Goal: Navigation & Orientation: Find specific page/section

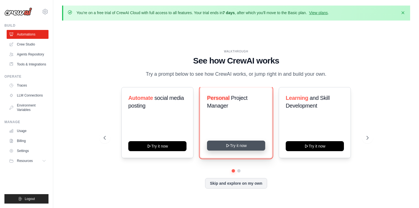
click at [233, 144] on button "Try it now" at bounding box center [236, 145] width 58 height 10
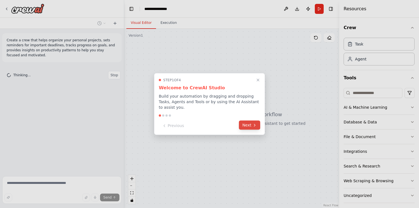
click at [249, 123] on button "Next" at bounding box center [249, 125] width 21 height 9
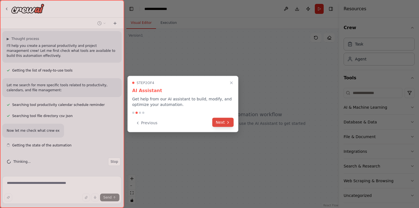
scroll to position [36, 0]
click at [229, 115] on div "Step 2 of 4 AI Assistant Get help from our AI assistant to build, modify, and o…" at bounding box center [182, 104] width 111 height 56
click at [224, 123] on button "Next" at bounding box center [222, 122] width 21 height 9
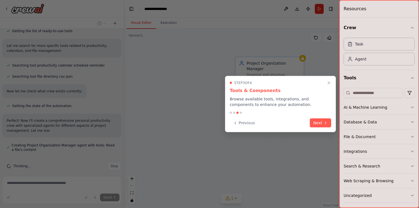
scroll to position [80, 0]
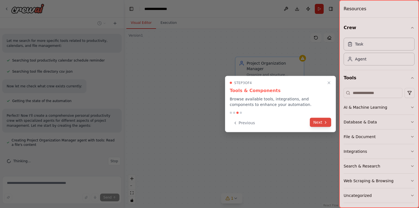
click at [322, 121] on button "Next" at bounding box center [320, 122] width 21 height 9
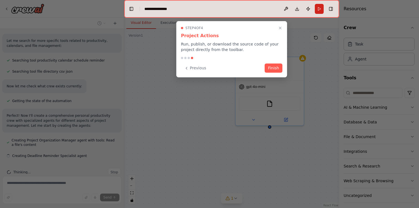
scroll to position [91, 0]
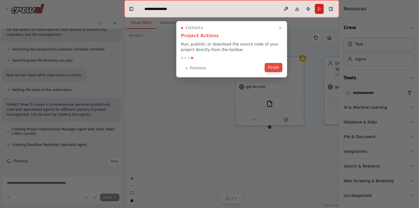
click at [274, 69] on button "Finish" at bounding box center [274, 67] width 18 height 9
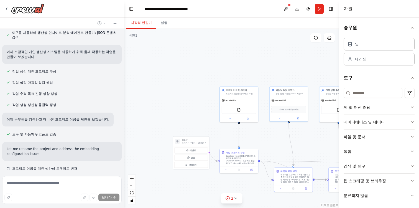
scroll to position [215, 0]
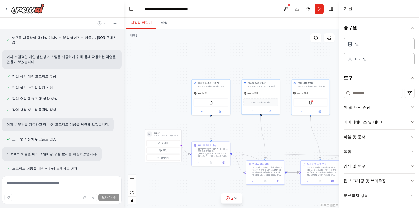
drag, startPoint x: 291, startPoint y: 138, endPoint x: 249, endPoint y: 129, distance: 43.6
click at [249, 129] on div ".deletable-edge-delete-btn { width: 20px; height: 20px; border: 0px solid #ffff…" at bounding box center [231, 118] width 215 height 179
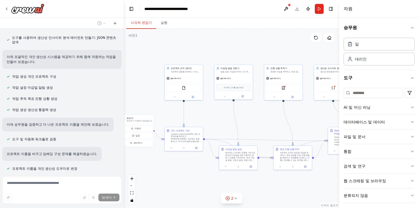
drag, startPoint x: 249, startPoint y: 134, endPoint x: 228, endPoint y: 121, distance: 24.6
click at [228, 121] on div ".deletable-edge-delete-btn { width: 20px; height: 20px; border: 0px solid #ffff…" at bounding box center [231, 118] width 215 height 179
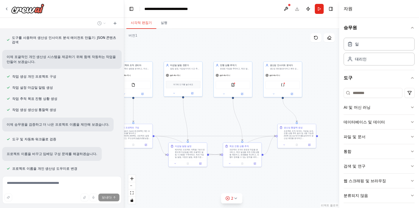
drag, startPoint x: 263, startPoint y: 117, endPoint x: 212, endPoint y: 114, distance: 51.3
click at [212, 114] on div ".deletable-edge-delete-btn { width: 20px; height: 20px; border: 0px solid #ffff…" at bounding box center [231, 118] width 215 height 179
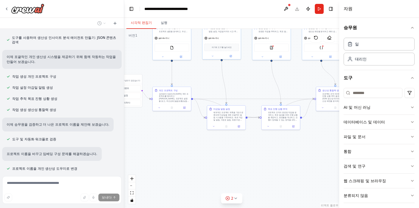
drag, startPoint x: 211, startPoint y: 117, endPoint x: 253, endPoint y: 74, distance: 59.6
click at [253, 75] on div ".deletable-edge-delete-btn { width: 20px; height: 20px; border: 0px solid #ffff…" at bounding box center [231, 118] width 215 height 179
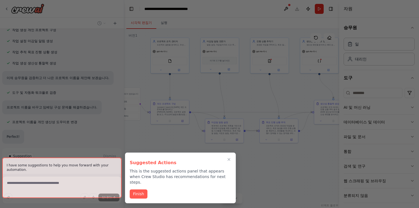
drag, startPoint x: 253, startPoint y: 74, endPoint x: 247, endPoint y: 103, distance: 29.0
click at [247, 103] on div "개인 프로젝트를 정리하고, 중요한 마감일 알림을 설정하고, 목표 진행 상황을 추적하고, 생산성 패턴에 대한 통찰력을 제공하여 집중력과 동기를 …" at bounding box center [209, 104] width 419 height 208
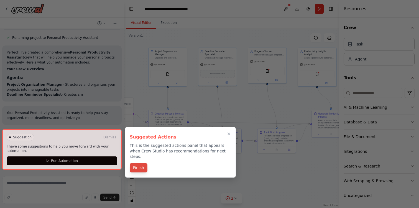
click at [142, 166] on button "Finish" at bounding box center [139, 167] width 18 height 9
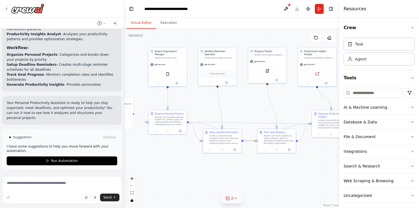
click at [238, 198] on button "2" at bounding box center [231, 198] width 21 height 10
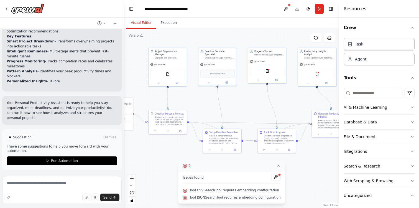
click at [270, 165] on button "2" at bounding box center [231, 166] width 107 height 10
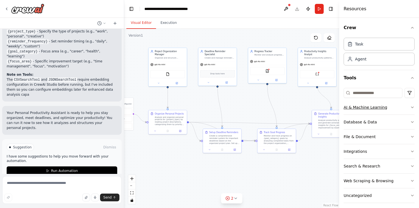
scroll to position [572, 0]
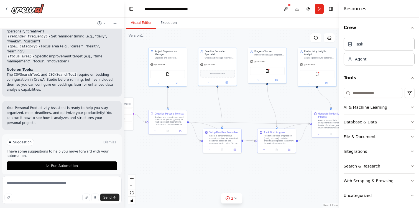
click at [410, 106] on button "AI & Machine Learning" at bounding box center [379, 107] width 71 height 14
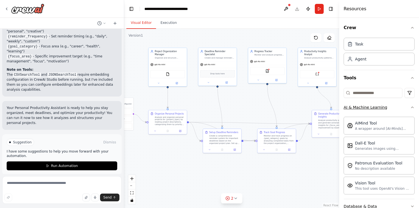
click at [410, 106] on icon "button" at bounding box center [412, 107] width 4 height 4
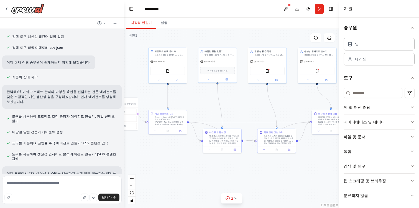
scroll to position [0, 0]
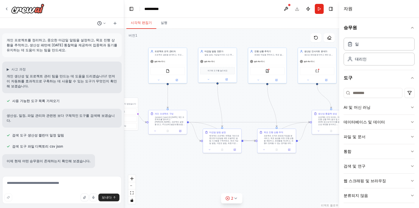
click at [104, 24] on icon at bounding box center [104, 23] width 3 height 3
click at [104, 24] on div at bounding box center [62, 104] width 124 height 208
click at [285, 8] on button at bounding box center [285, 9] width 9 height 10
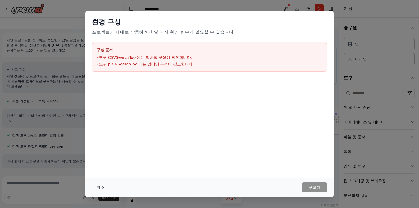
click at [97, 186] on font "취소" at bounding box center [100, 187] width 8 height 4
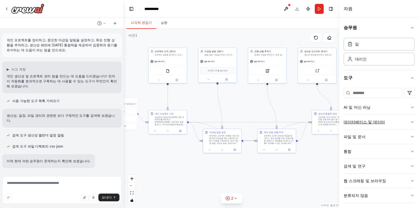
scroll to position [4, 0]
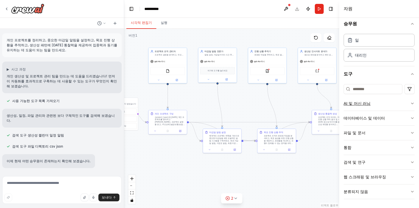
click at [389, 105] on button "AI 및 머신 러닝" at bounding box center [379, 103] width 71 height 14
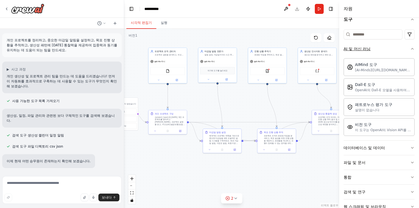
scroll to position [62, 0]
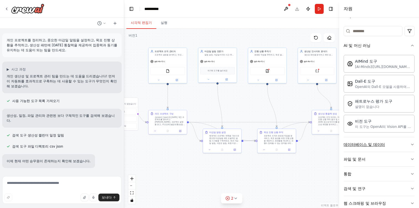
click at [389, 141] on button "데이터베이스 및 데이터" at bounding box center [379, 144] width 71 height 14
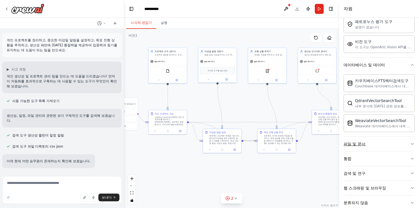
click at [389, 141] on button "파일 및 문서" at bounding box center [379, 144] width 71 height 14
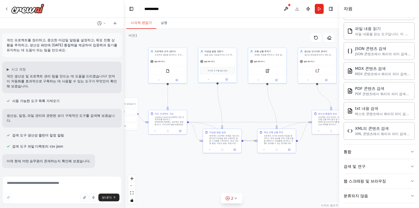
scroll to position [316, 0]
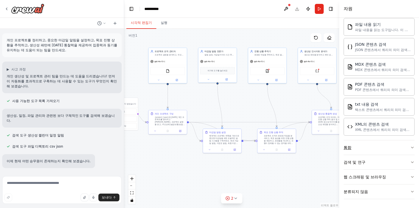
click at [388, 146] on button "통합" at bounding box center [379, 147] width 71 height 14
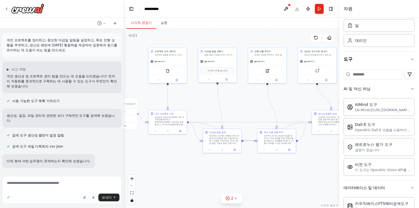
scroll to position [0, 0]
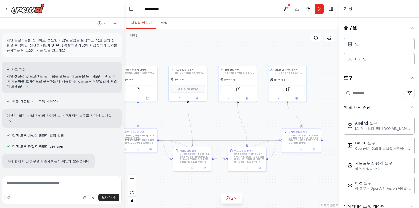
drag, startPoint x: 300, startPoint y: 100, endPoint x: 267, endPoint y: 122, distance: 39.4
click at [267, 122] on div ".deletable-edge-delete-btn { width: 20px; height: 20px; border: 0px solid #ffff…" at bounding box center [231, 118] width 215 height 179
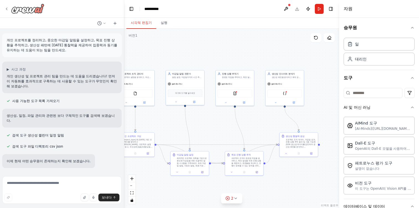
click at [30, 11] on img at bounding box center [27, 9] width 33 height 10
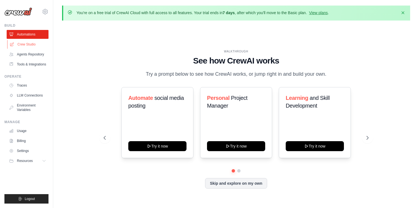
click at [29, 44] on link "Crew Studio" at bounding box center [28, 44] width 42 height 9
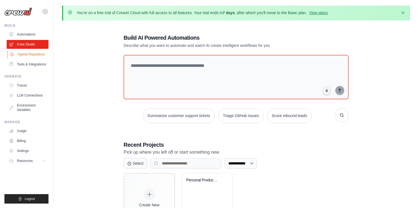
click at [29, 53] on link "Agents Repository" at bounding box center [28, 54] width 42 height 9
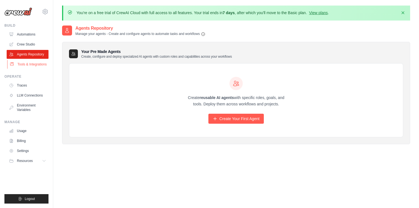
click at [39, 63] on link "Tools & Integrations" at bounding box center [28, 64] width 42 height 9
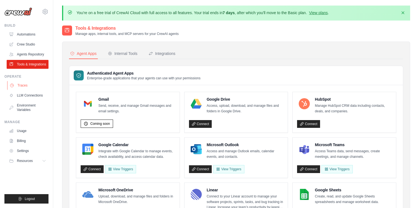
click at [26, 86] on link "Traces" at bounding box center [28, 85] width 42 height 9
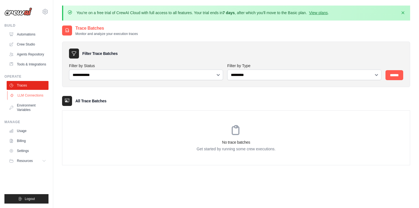
click at [31, 93] on link "LLM Connections" at bounding box center [28, 95] width 42 height 9
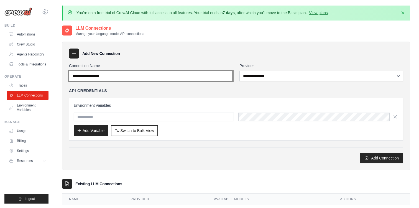
click at [89, 71] on input "Connection Name" at bounding box center [151, 76] width 164 height 11
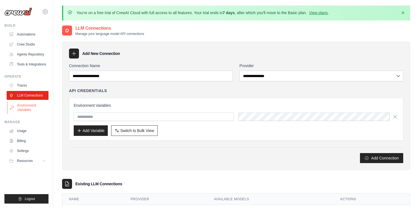
click at [39, 108] on link "Environment Variables" at bounding box center [28, 107] width 42 height 13
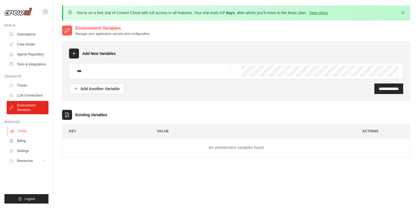
click at [43, 129] on link "Usage" at bounding box center [28, 130] width 42 height 9
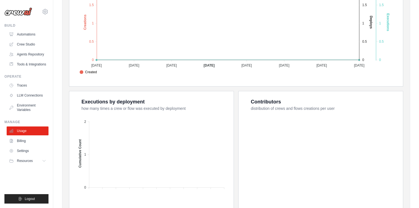
scroll to position [213, 0]
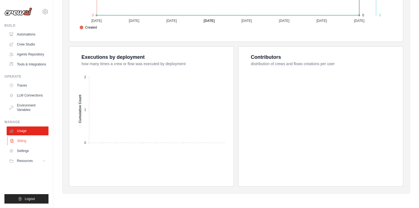
click at [21, 142] on link "Billing" at bounding box center [28, 140] width 42 height 9
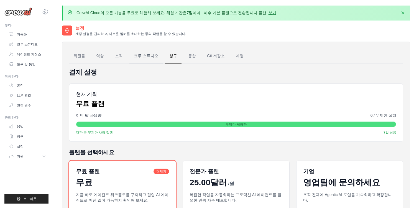
click at [137, 55] on font "크루 스튜디오" at bounding box center [146, 55] width 24 height 4
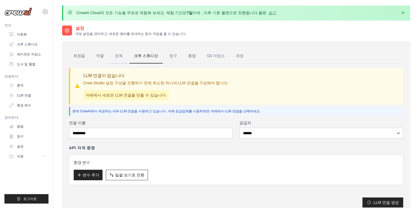
click at [111, 53] on link "조직" at bounding box center [119, 55] width 17 height 15
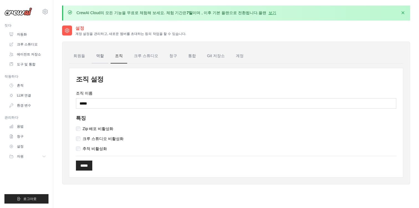
click at [100, 57] on font "역할" at bounding box center [100, 55] width 8 height 4
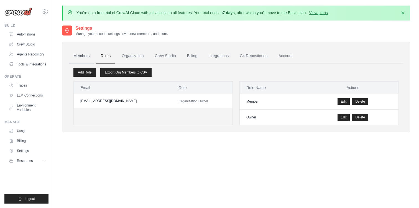
click at [83, 59] on link "Members" at bounding box center [81, 55] width 25 height 15
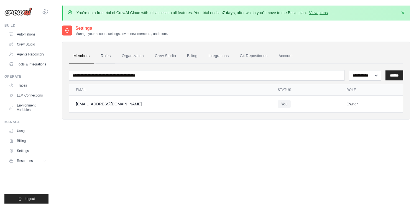
click at [98, 55] on link "Roles" at bounding box center [105, 55] width 19 height 15
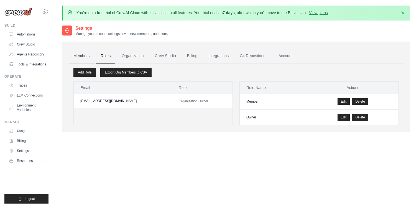
click at [87, 55] on link "Members" at bounding box center [81, 55] width 25 height 15
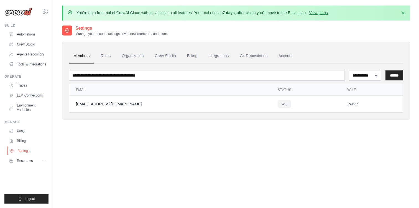
click at [26, 150] on link "Settings" at bounding box center [28, 150] width 42 height 9
click at [25, 150] on link "Settings" at bounding box center [28, 150] width 42 height 9
click at [25, 157] on button "Resources" at bounding box center [28, 160] width 42 height 9
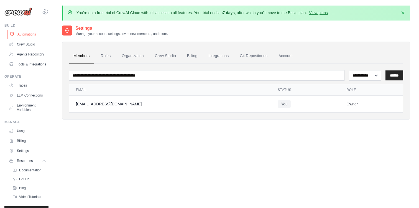
click at [34, 37] on link "Automations" at bounding box center [28, 34] width 42 height 9
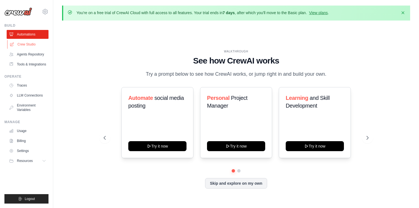
click at [34, 45] on link "Crew Studio" at bounding box center [28, 44] width 42 height 9
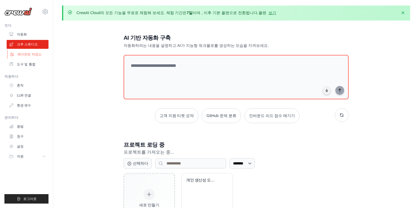
click at [40, 57] on link "에이전트 저장소" at bounding box center [28, 54] width 42 height 9
click at [29, 55] on font "에이전트 저장소" at bounding box center [29, 54] width 24 height 4
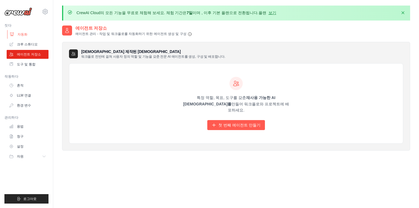
click at [27, 33] on link "자동화" at bounding box center [28, 34] width 42 height 9
